Goal: Information Seeking & Learning: Learn about a topic

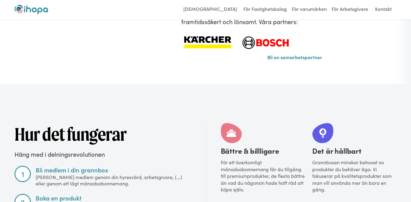
scroll to position [566, 0]
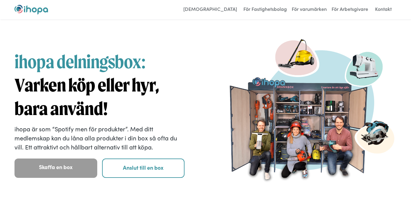
click at [197, 83] on div "ihopa delningsbox: Varken köp eller hyr, bara använd! ihopa är som “Spotify men…" at bounding box center [205, 114] width 382 height 170
click at [246, 44] on img at bounding box center [311, 114] width 170 height 170
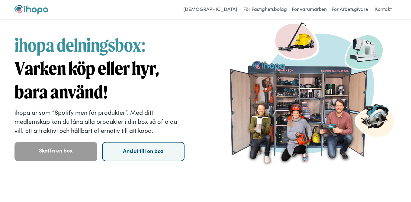
click at [148, 151] on link "Anslut till en box" at bounding box center [143, 151] width 83 height 19
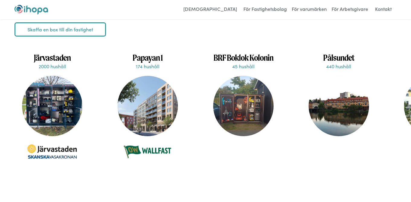
scroll to position [1359, 0]
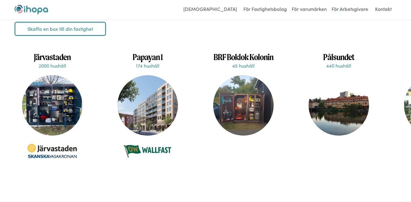
click at [68, 121] on div at bounding box center [52, 105] width 60 height 60
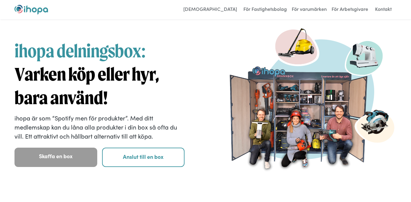
scroll to position [0, 0]
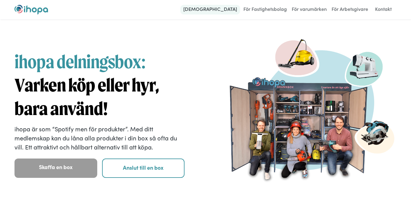
click at [231, 9] on link "[DEMOGRAPHIC_DATA]" at bounding box center [210, 10] width 60 height 10
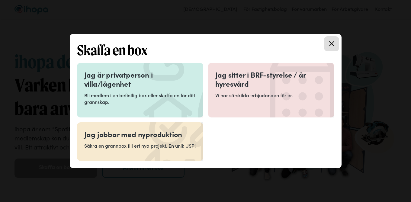
click at [335, 45] on link "Close modal" at bounding box center [331, 43] width 15 height 15
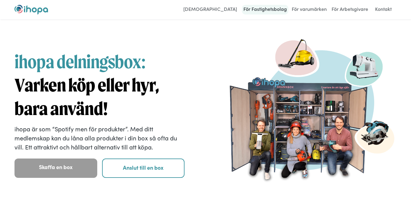
click at [282, 8] on link "För Fastighetsbolag" at bounding box center [265, 10] width 46 height 10
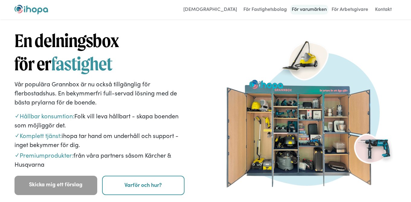
click at [312, 10] on link "För varumärken" at bounding box center [309, 10] width 38 height 10
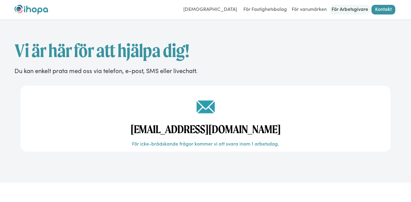
click at [347, 8] on link "För Arbetsgivare" at bounding box center [350, 10] width 40 height 10
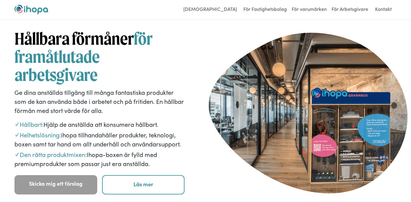
drag, startPoint x: 153, startPoint y: 156, endPoint x: 16, endPoint y: 84, distance: 154.9
click at [16, 84] on div "Hållbara förmåner för framåtlutade arbetsgivare Ge dina anställda tillgång till…" at bounding box center [99, 112] width 170 height 165
copy div "Ge dina anställda tillgång till många fantastiska produkter som de kan använda …"
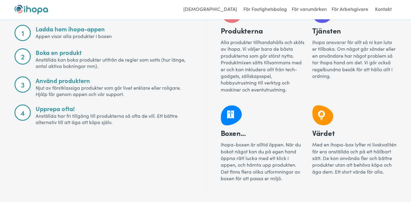
scroll to position [684, 0]
